Goal: Complete application form: Complete application form

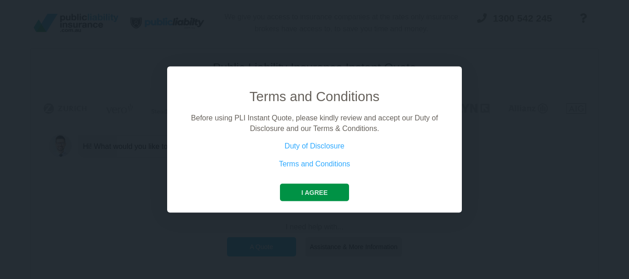
click at [324, 192] on button "I agree" at bounding box center [314, 192] width 69 height 17
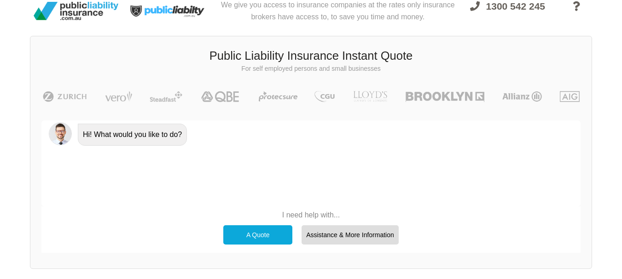
scroll to position [10, 0]
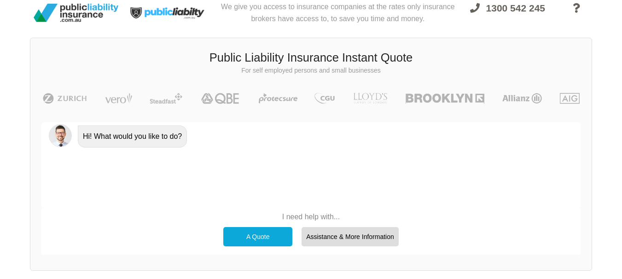
click at [264, 232] on div "A Quote" at bounding box center [257, 236] width 69 height 19
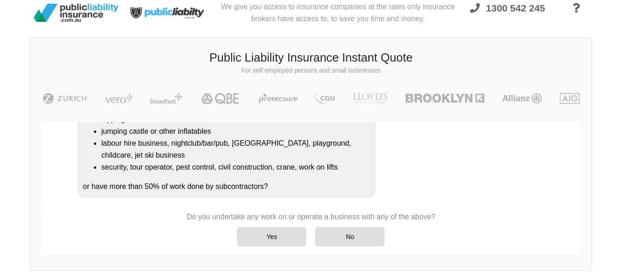
scroll to position [202, 0]
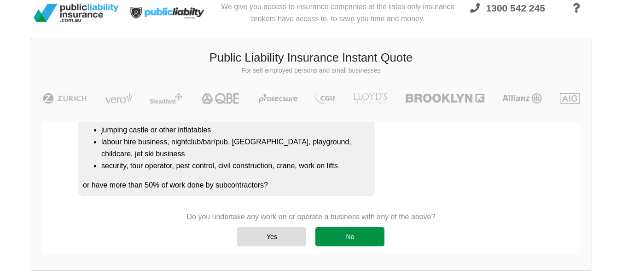
click at [361, 238] on div "No" at bounding box center [349, 236] width 69 height 19
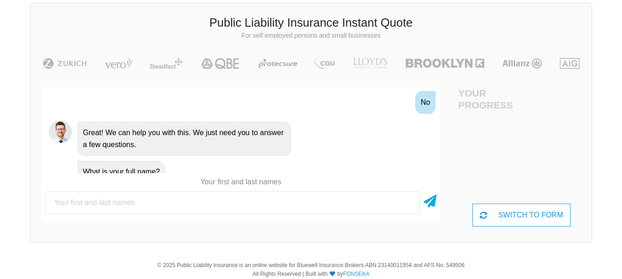
scroll to position [70, 0]
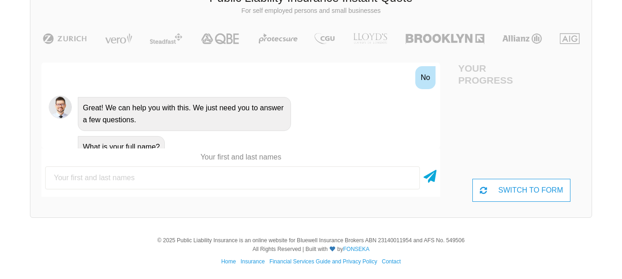
click at [103, 179] on input "text" at bounding box center [232, 178] width 375 height 23
click at [535, 182] on div "SWITCH TO FORM" at bounding box center [521, 190] width 98 height 23
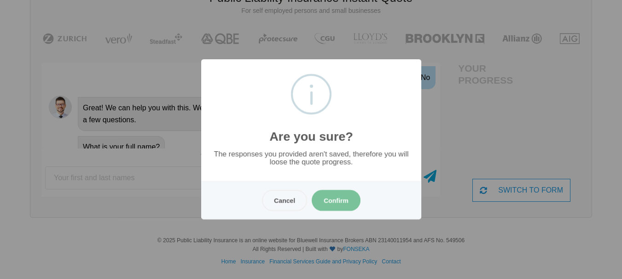
click at [331, 198] on button "Confirm" at bounding box center [336, 200] width 49 height 21
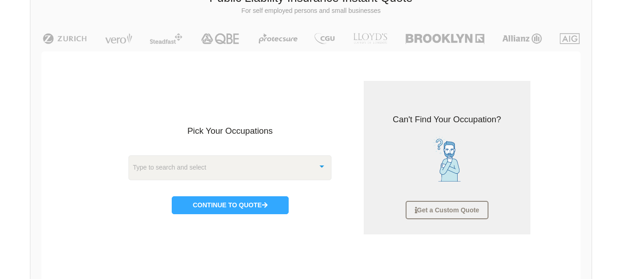
scroll to position [23, 0]
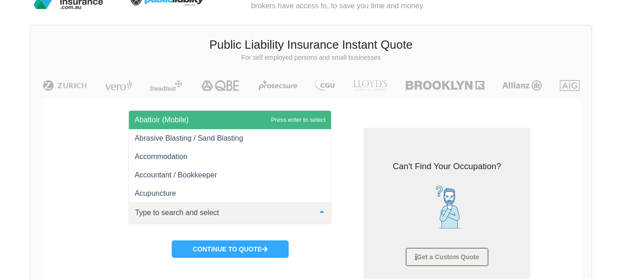
click at [318, 218] on div at bounding box center [322, 213] width 18 height 20
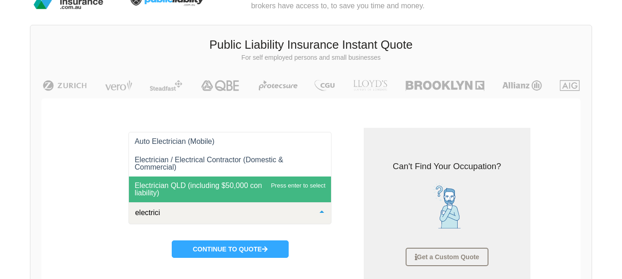
scroll to position [0, 0]
type input "electrician"
drag, startPoint x: 319, startPoint y: 197, endPoint x: 281, endPoint y: 198, distance: 38.2
click at [281, 198] on span "Electrician QLD (including $50,000 consumer protection liability)" at bounding box center [230, 190] width 202 height 26
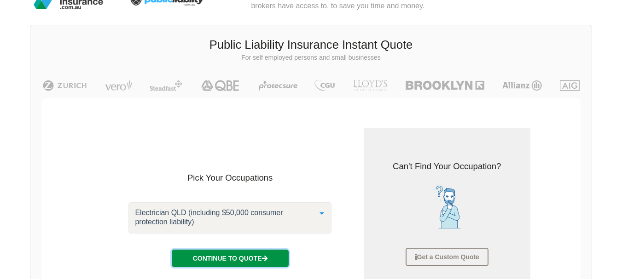
click at [256, 261] on button "Continue to Quote" at bounding box center [230, 258] width 117 height 17
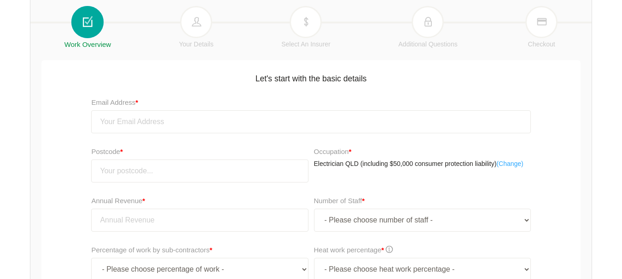
scroll to position [122, 0]
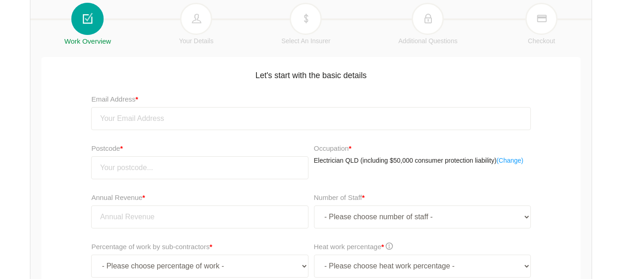
click at [515, 162] on link "( Change)" at bounding box center [509, 161] width 27 height 9
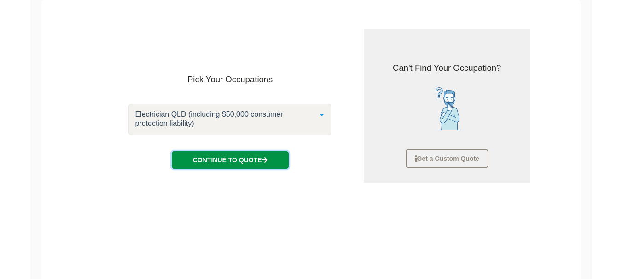
click at [239, 163] on button "Continue to Quote" at bounding box center [230, 159] width 117 height 17
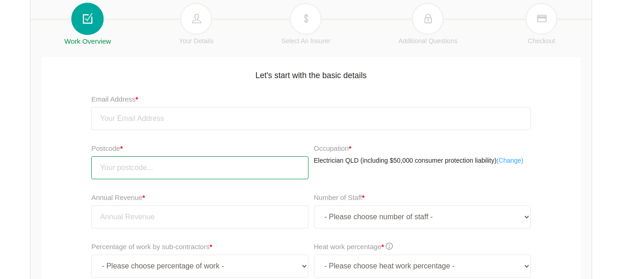
click at [208, 171] on input "number" at bounding box center [199, 168] width 217 height 23
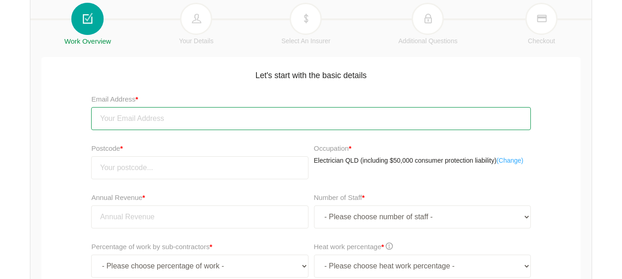
click at [151, 122] on input "email" at bounding box center [310, 118] width 439 height 23
type input "[EMAIL_ADDRESS][DOMAIN_NAME]"
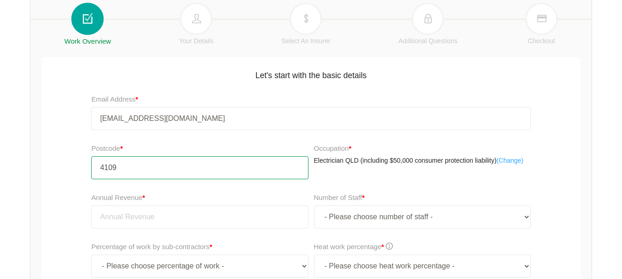
click at [156, 170] on input "4109" at bounding box center [199, 168] width 217 height 23
type input "4122"
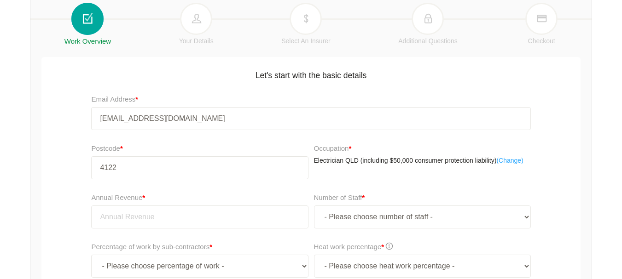
click at [562, 177] on div "Postcode * 4122 Occupation * Electrician QLD (including $50,000 consumer protec…" at bounding box center [311, 164] width 544 height 49
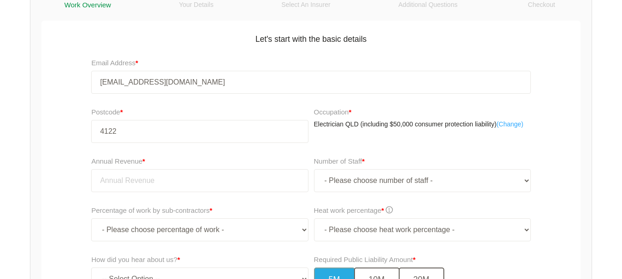
scroll to position [173, 0]
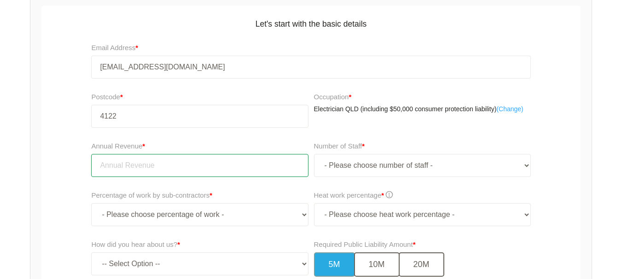
click at [118, 163] on input "tel" at bounding box center [199, 165] width 217 height 23
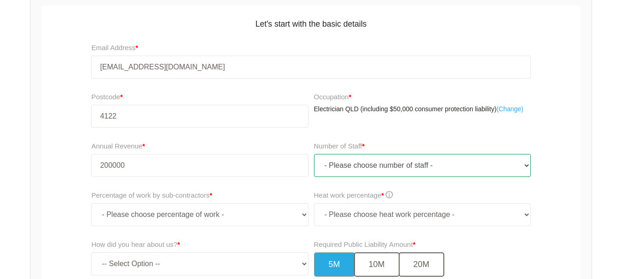
type input "200,000.00"
click at [528, 168] on select "- Please choose number of staff - 1 2 3 4 5 6 7 8 9 10 11+" at bounding box center [422, 165] width 217 height 23
select select "1"
click at [314, 154] on select "- Please choose number of staff - 1 2 3 4 5 6 7 8 9 10 11+" at bounding box center [422, 165] width 217 height 23
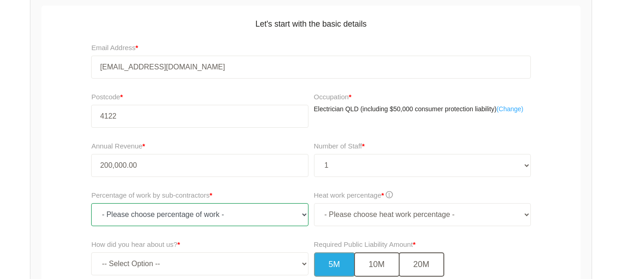
click at [302, 215] on select "- Please choose percentage of work - 0% 0 to 9.99% 10% to 19.99% 20% to 29.99% …" at bounding box center [199, 215] width 217 height 23
select select "0"
click at [91, 204] on select "- Please choose percentage of work - 0% 0 to 9.99% 10% to 19.99% 20% to 29.99% …" at bounding box center [199, 215] width 217 height 23
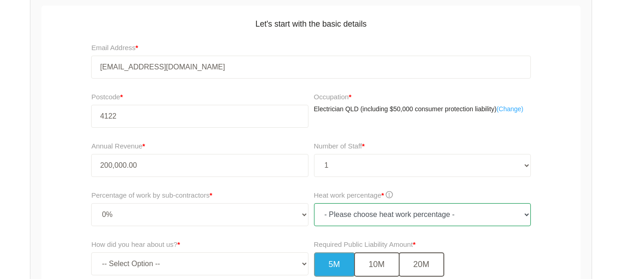
click at [525, 216] on select "- Please choose heat work percentage - 0% 0 to 5% Above 5%" at bounding box center [422, 215] width 217 height 23
select select "0"
click at [314, 204] on select "- Please choose heat work percentage - 0% 0 to 5% Above 5%" at bounding box center [422, 215] width 217 height 23
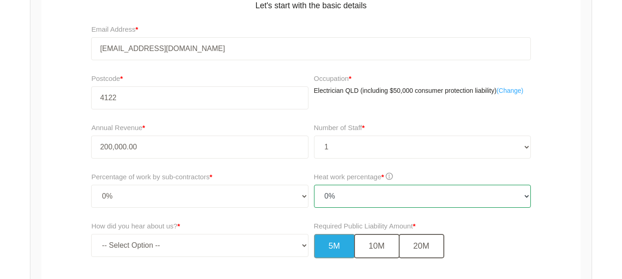
scroll to position [272, 0]
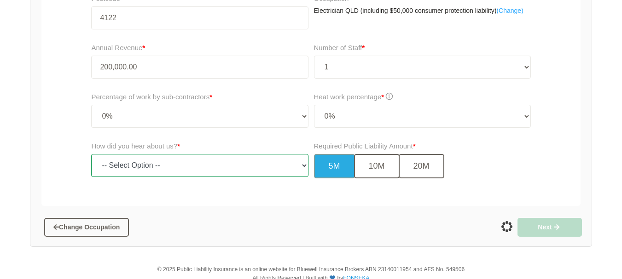
click at [303, 166] on select "-- Select Option -- TV Commercial Google Search Bing Search Referred by Someone…" at bounding box center [199, 165] width 217 height 23
select select "google"
click at [91, 154] on select "-- Select Option -- TV Commercial Google Search Bing Search Referred by Someone…" at bounding box center [199, 165] width 217 height 23
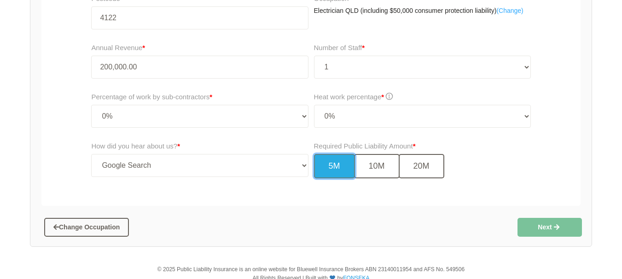
click at [338, 169] on button "5M" at bounding box center [334, 166] width 41 height 24
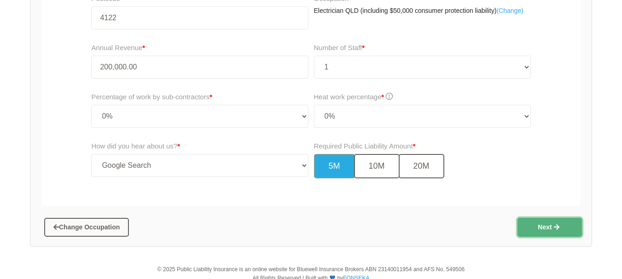
click at [541, 224] on button "Next" at bounding box center [550, 227] width 64 height 18
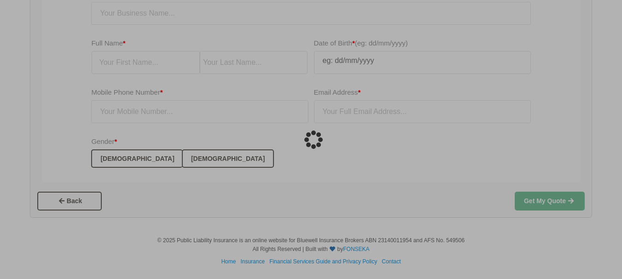
scroll to position [23, 0]
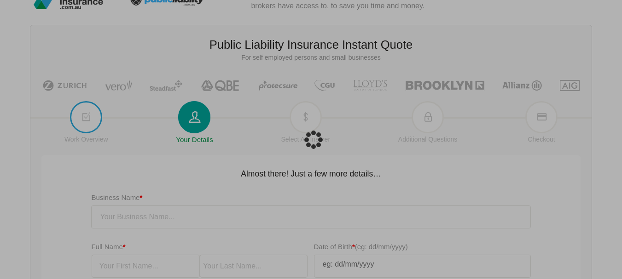
type input "[EMAIL_ADDRESS][DOMAIN_NAME]"
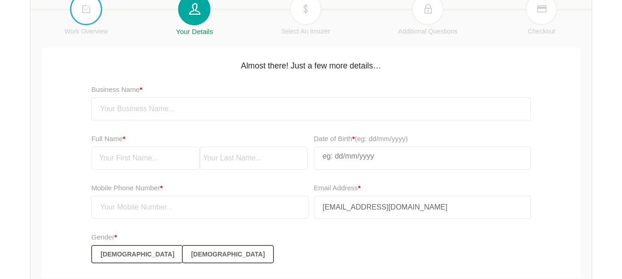
scroll to position [132, 0]
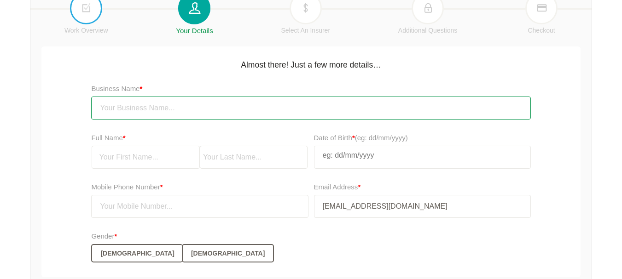
click at [128, 112] on input "text" at bounding box center [310, 108] width 439 height 23
type input "Current Link Electrical Pty Ltd"
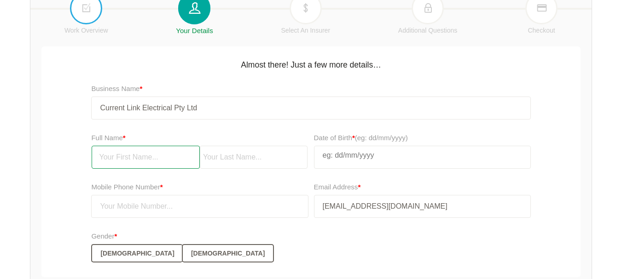
click at [119, 154] on input "text" at bounding box center [146, 157] width 108 height 23
type input "Hailin"
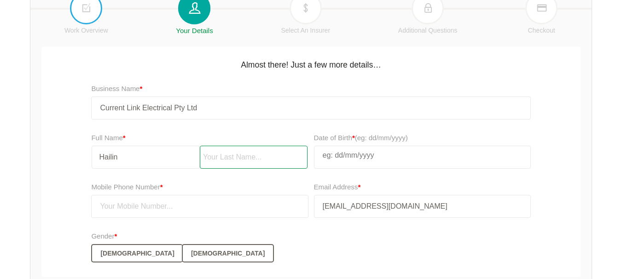
click at [238, 164] on input "text" at bounding box center [254, 157] width 108 height 23
type input "[PERSON_NAME]"
click at [340, 158] on input "text" at bounding box center [422, 155] width 216 height 18
select select "9"
select select "2007"
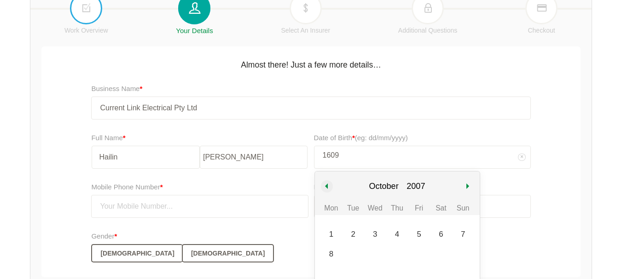
type input "1609"
click at [328, 186] on button "Previous month" at bounding box center [327, 187] width 28 height 30
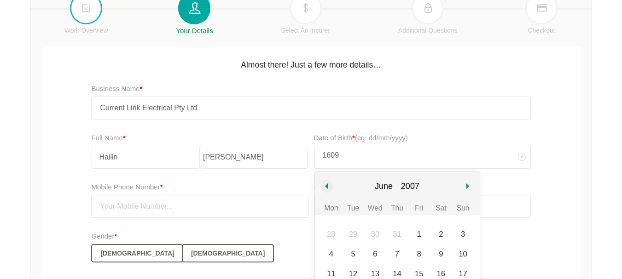
click at [328, 186] on button "Previous month" at bounding box center [327, 187] width 28 height 30
select select "3"
click at [415, 186] on select "1967 1968 1969 1970 1971 1972 1973 1974 1975 1976 1977 1978 1979" at bounding box center [409, 187] width 25 height 30
select select "1978"
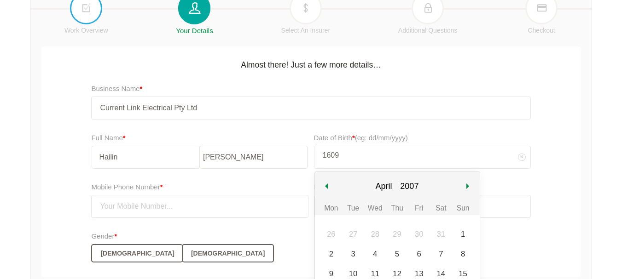
click at [397, 172] on select "1967 1968 1969 1970 1971 1972 1973 1974 1975 1976 1977 1978 1979" at bounding box center [409, 187] width 25 height 30
click at [467, 186] on button "Next month" at bounding box center [469, 187] width 28 height 30
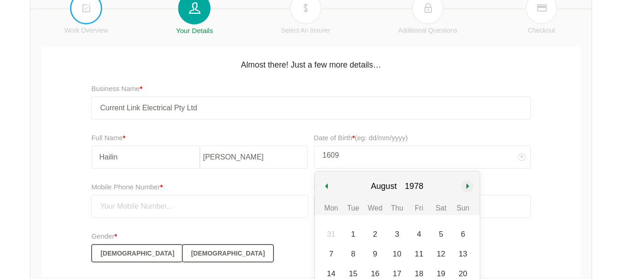
click at [467, 186] on button "Next month" at bounding box center [469, 187] width 28 height 30
select select "8"
click at [435, 267] on td "16" at bounding box center [441, 274] width 22 height 20
type input "[DATE]"
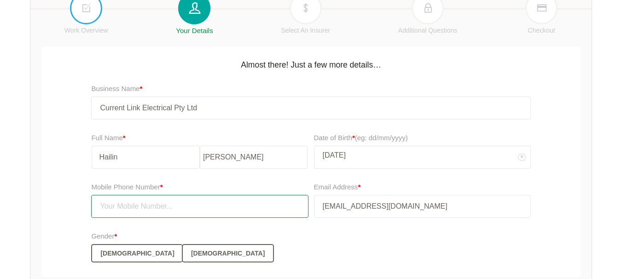
click at [134, 210] on input "text" at bounding box center [199, 206] width 217 height 23
type input "0431241968"
click at [494, 241] on div "Gender * [DEMOGRAPHIC_DATA] [DEMOGRAPHIC_DATA]" at bounding box center [310, 247] width 439 height 32
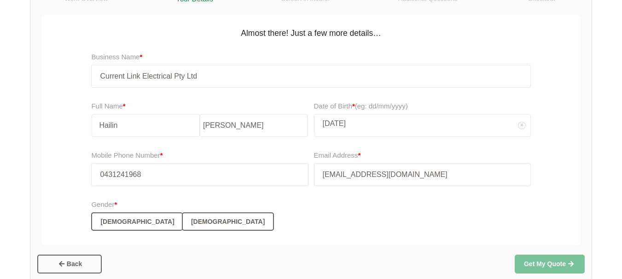
scroll to position [171, 0]
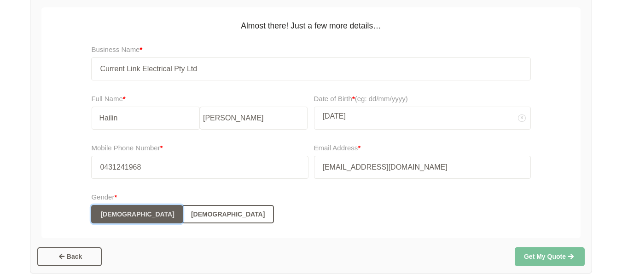
click at [111, 218] on button "[DEMOGRAPHIC_DATA]" at bounding box center [136, 214] width 91 height 18
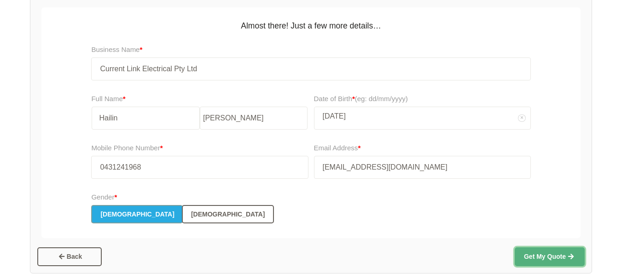
click at [527, 258] on button "Get My Quote" at bounding box center [550, 257] width 70 height 18
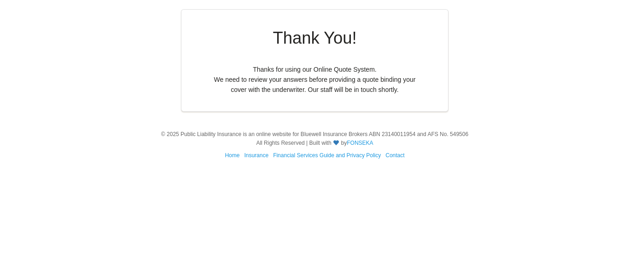
scroll to position [0, 0]
